Goal: Task Accomplishment & Management: Manage account settings

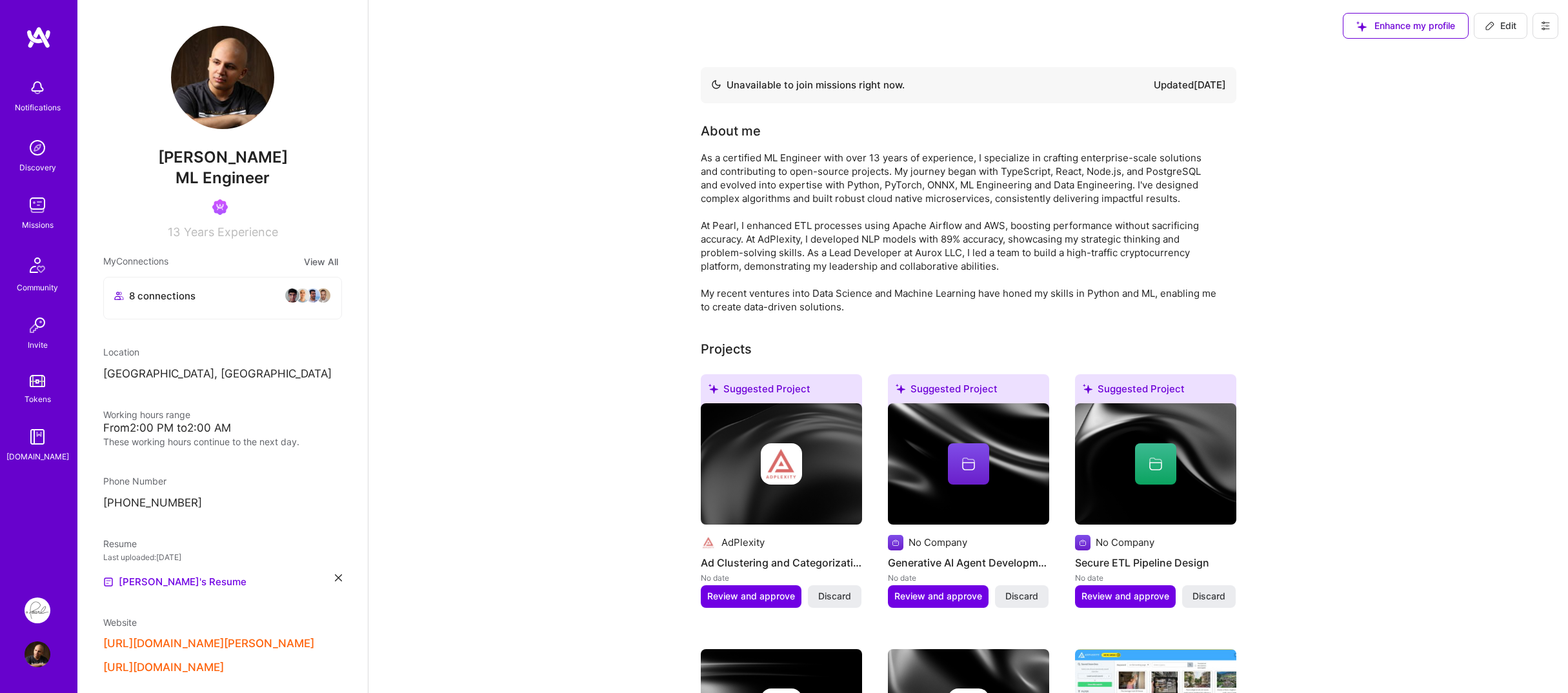
click at [33, 618] on img at bounding box center [37, 611] width 26 height 26
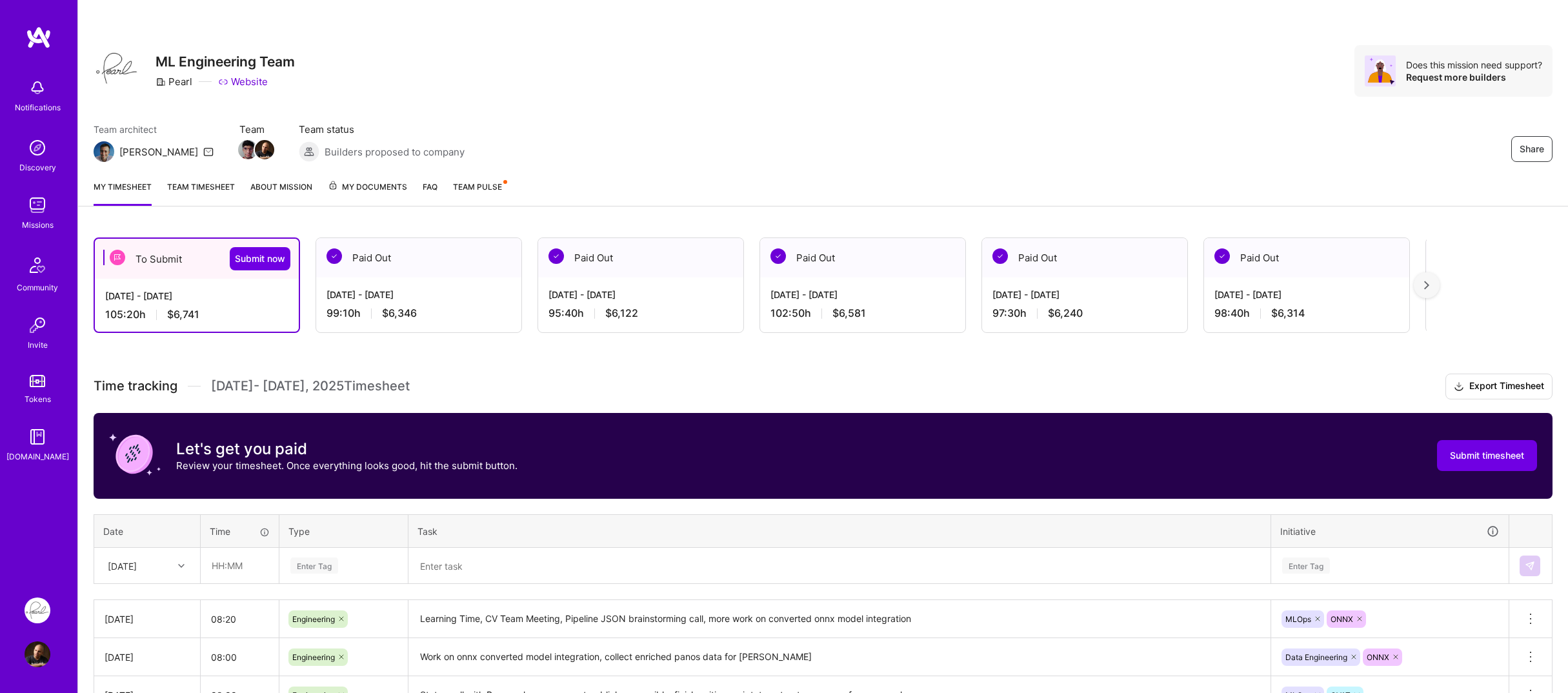
click at [478, 194] on link "Team Pulse" at bounding box center [479, 192] width 53 height 26
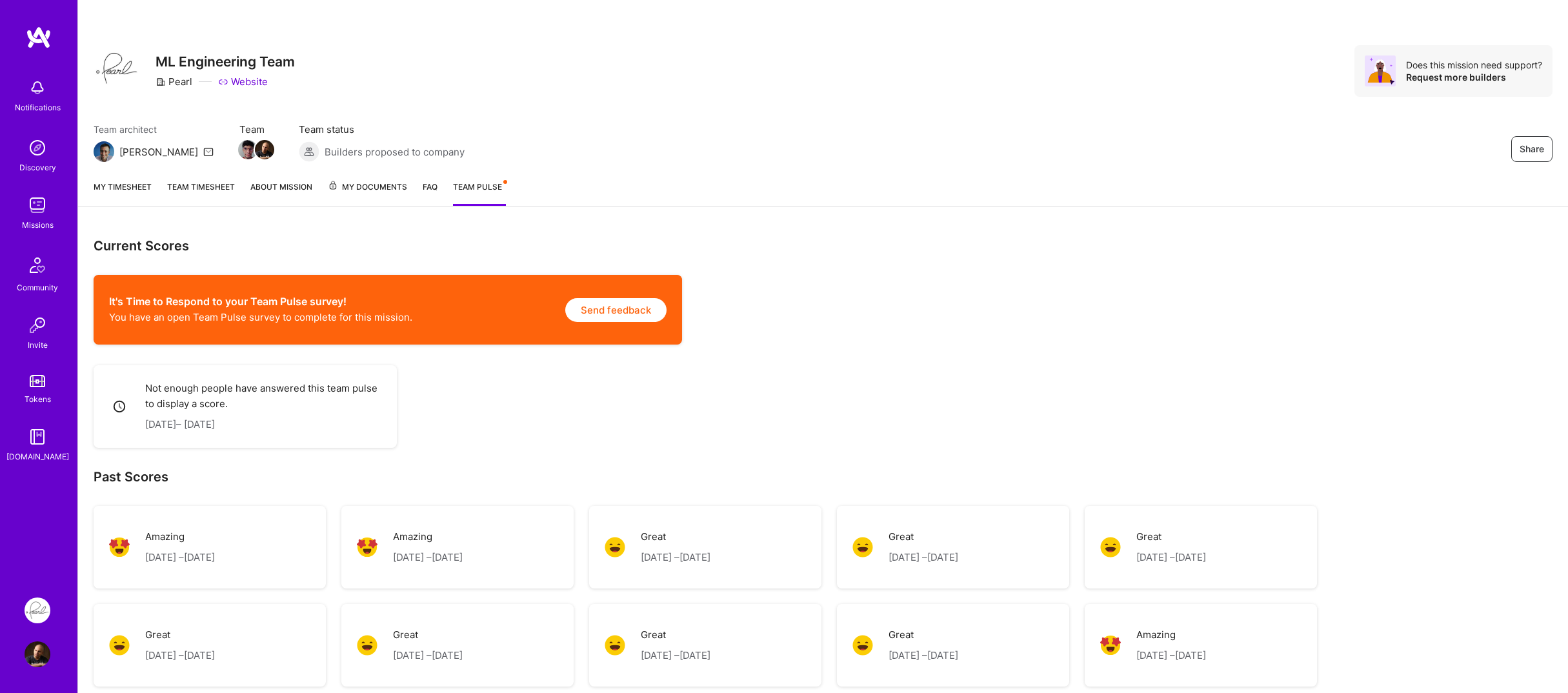
click at [115, 188] on link "My timesheet" at bounding box center [123, 192] width 58 height 26
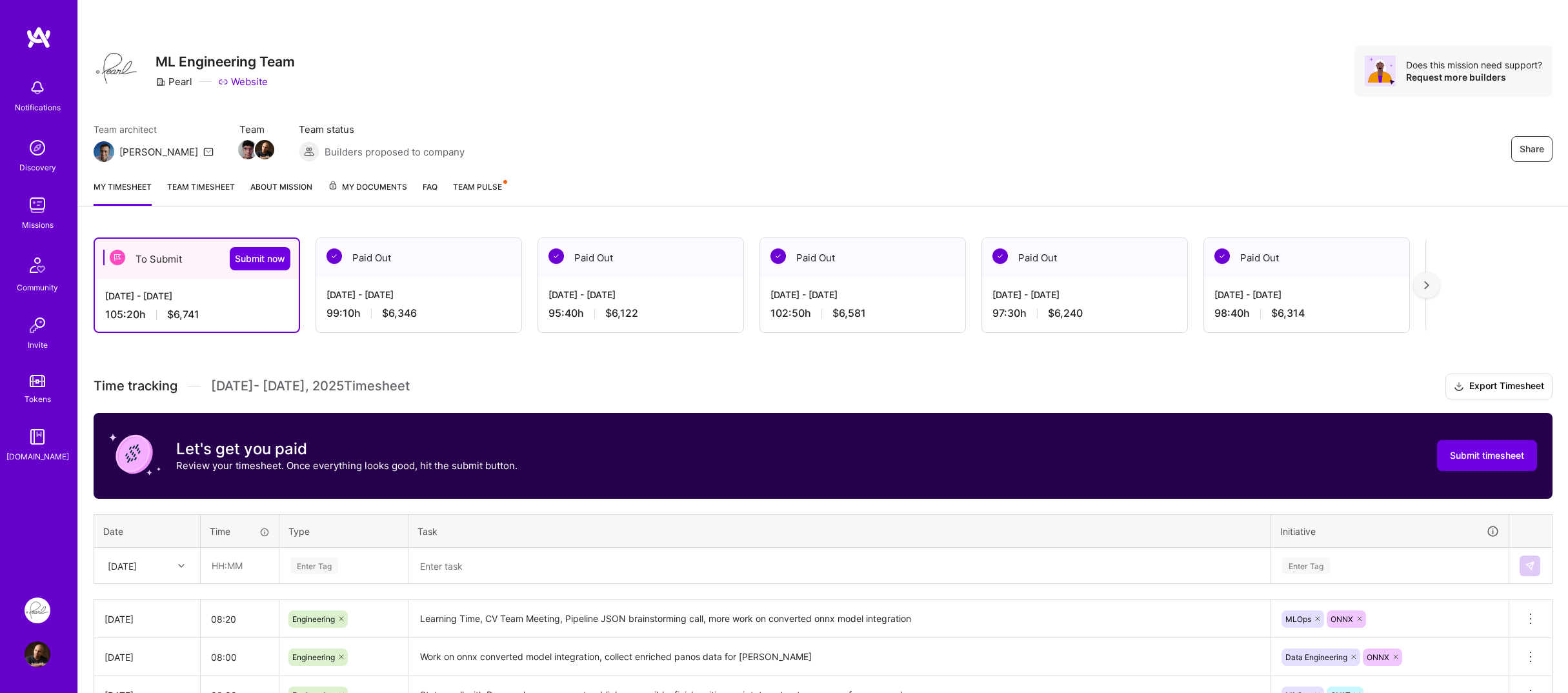
click at [205, 200] on link "Team timesheet" at bounding box center [201, 192] width 68 height 26
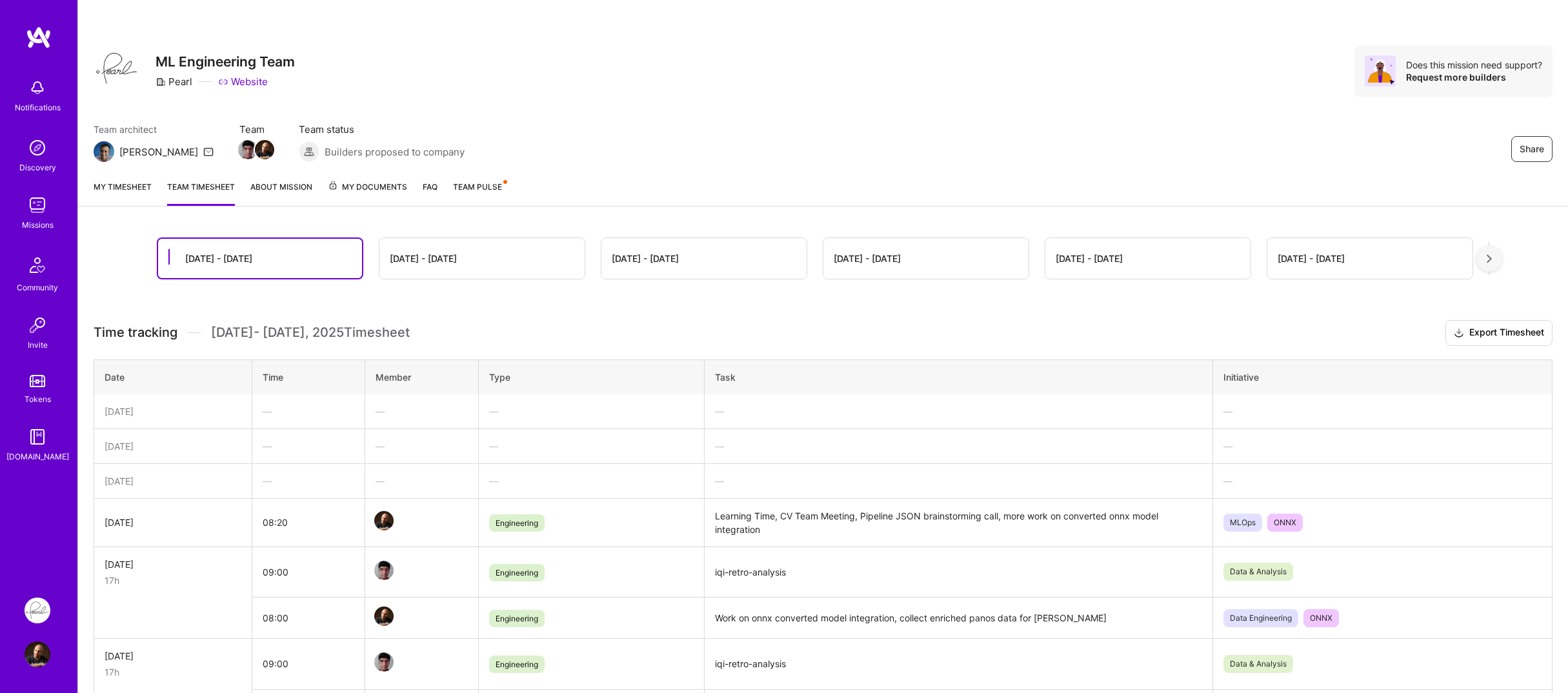
click at [356, 183] on span "My Documents" at bounding box center [367, 187] width 80 height 14
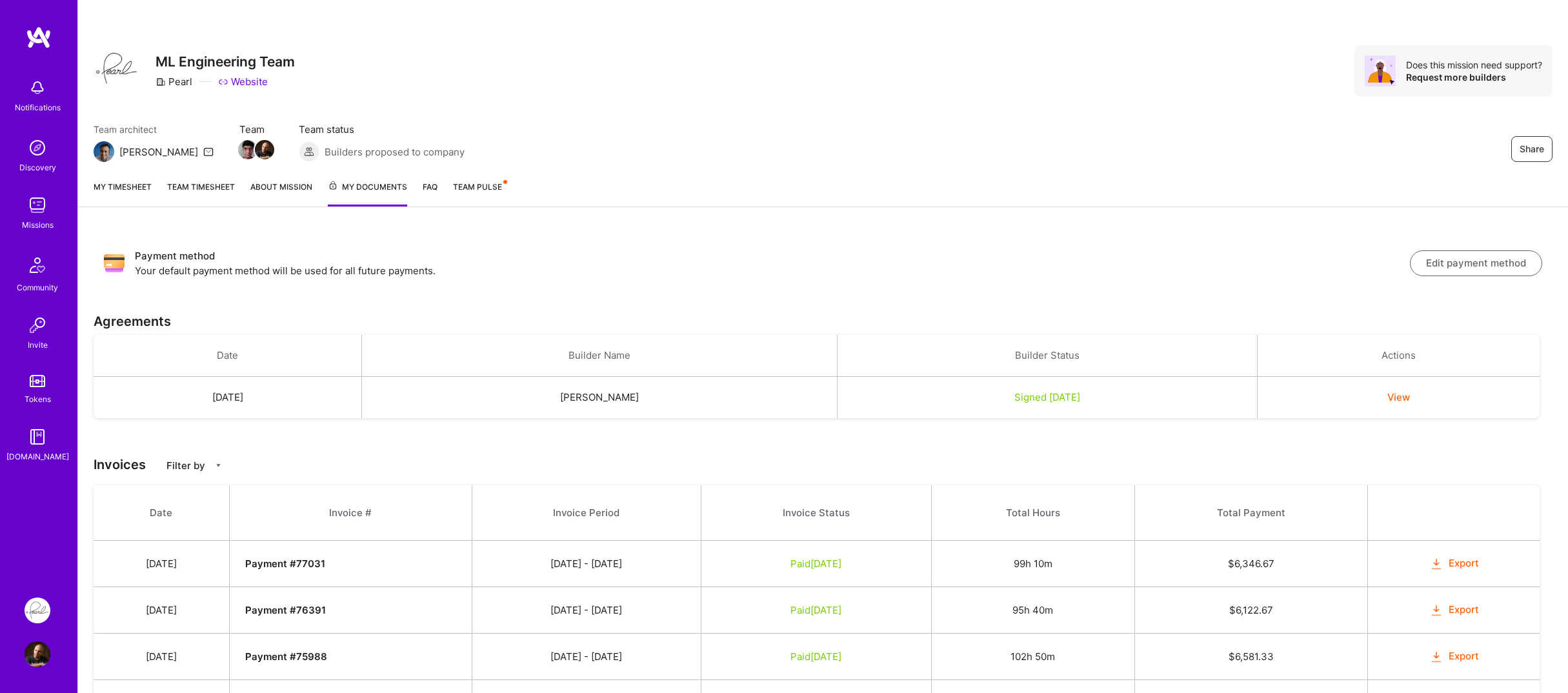
click at [1443, 566] on icon "button" at bounding box center [1436, 564] width 15 height 15
click at [557, 104] on div "Share ML Engineering Team Pearl Website Does this mission need support? Request…" at bounding box center [823, 85] width 1490 height 170
click at [326, 562] on strong "Payment # 77031" at bounding box center [285, 563] width 80 height 12
copy strong "77031"
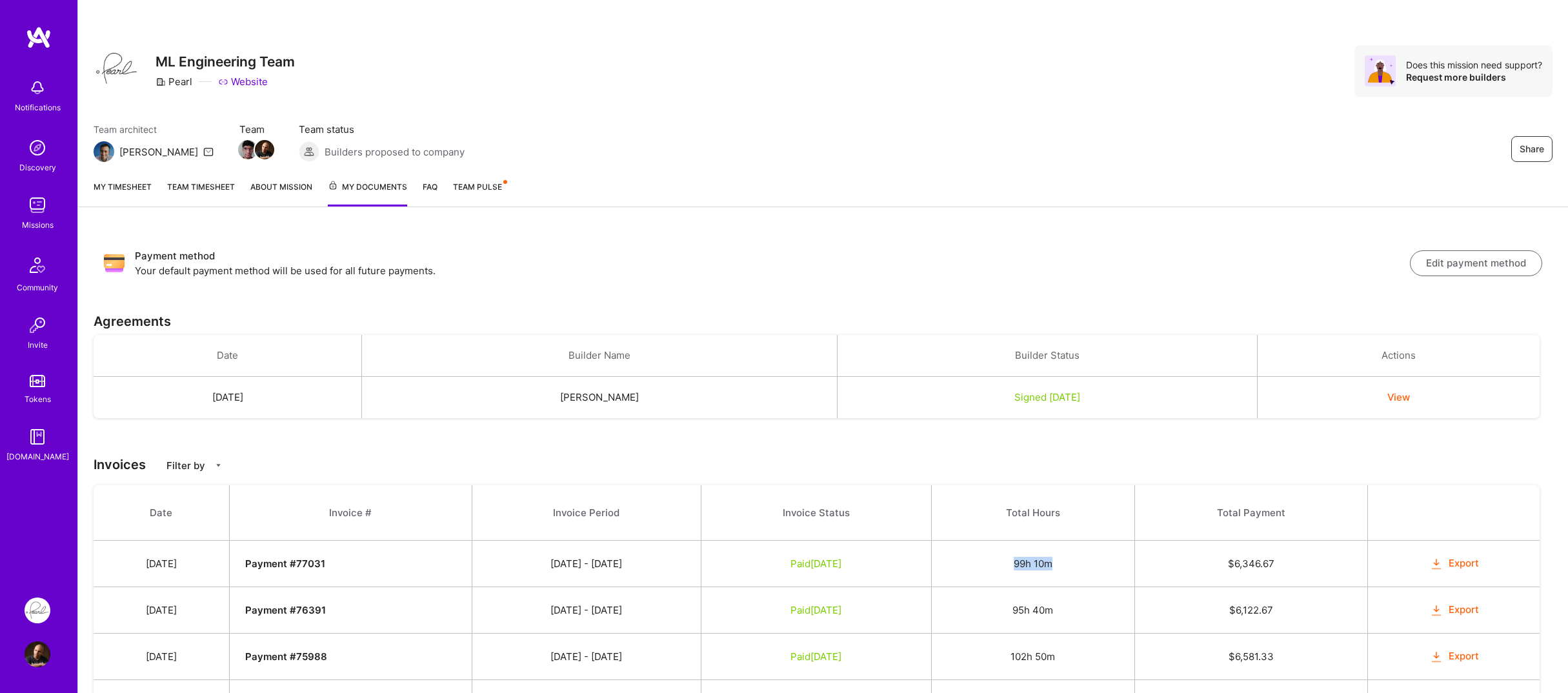
drag, startPoint x: 1048, startPoint y: 561, endPoint x: 1087, endPoint y: 565, distance: 39.2
click at [1087, 565] on td "99h 10m" at bounding box center [1032, 564] width 203 height 47
copy td "99h 10m"
